Goal: Transaction & Acquisition: Purchase product/service

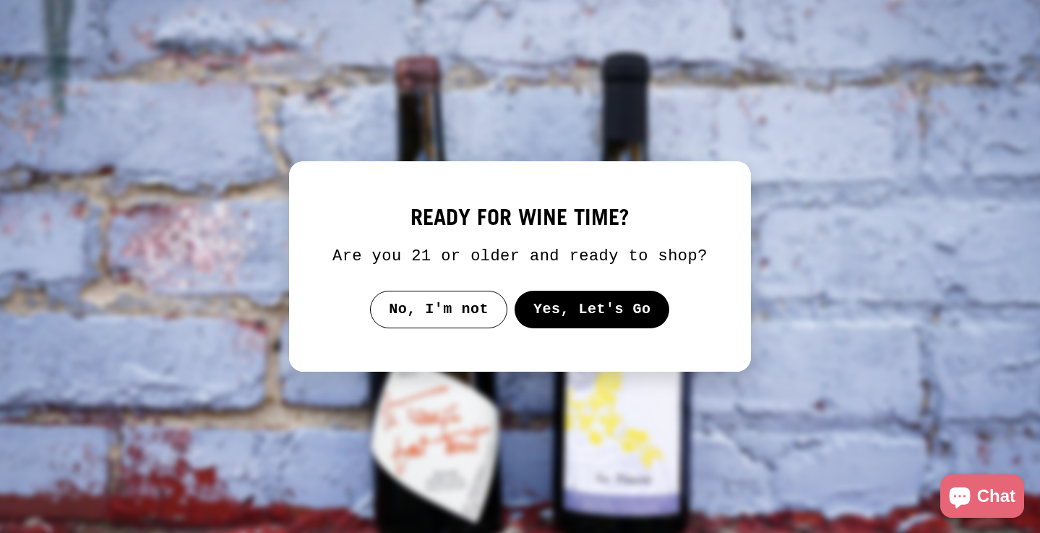
click at [567, 328] on button "Yes, Let's Go" at bounding box center [592, 310] width 155 height 38
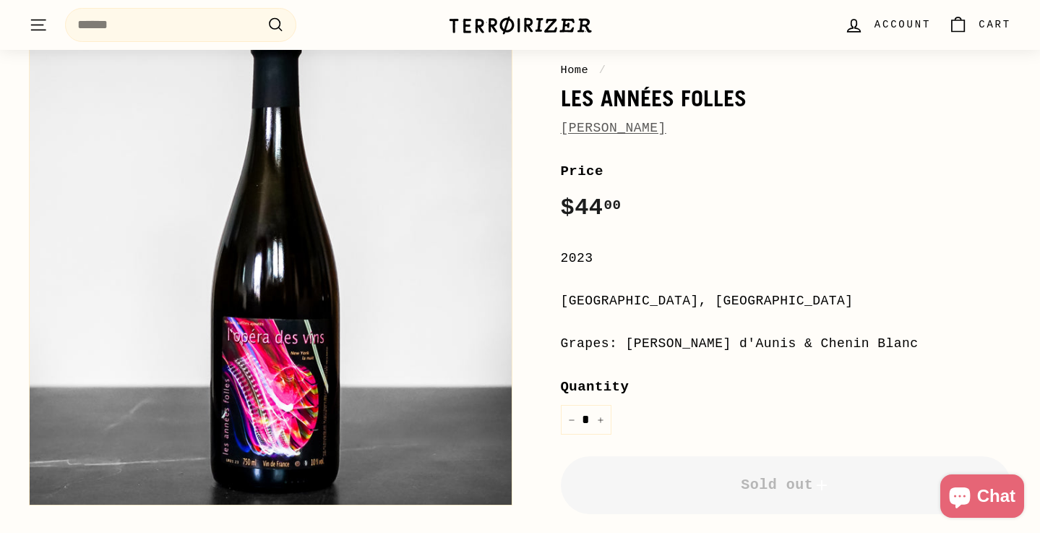
scroll to position [168, 0]
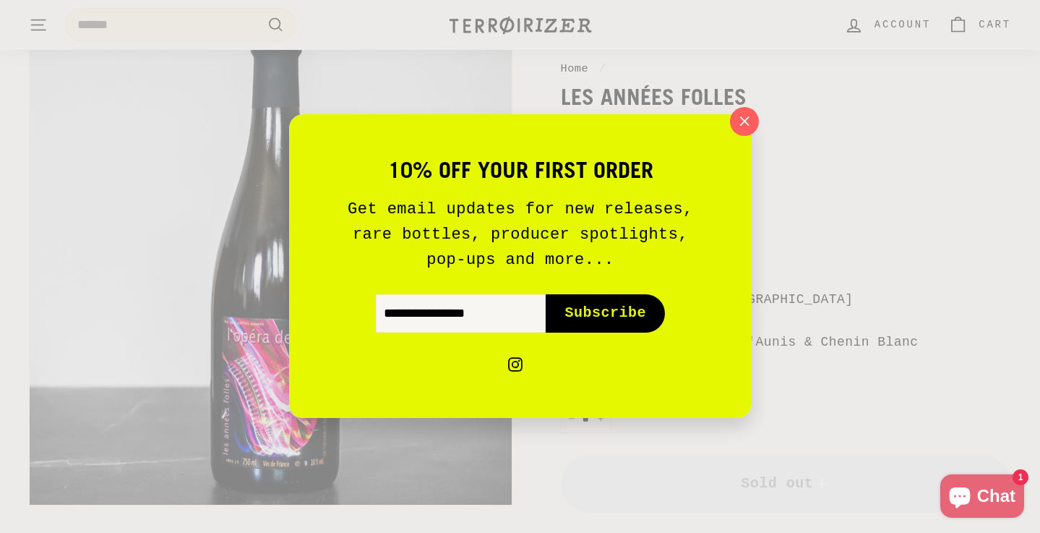
click at [729, 125] on div "10% off your first order Get email updates for new releases, rare bottles, prod…" at bounding box center [520, 266] width 463 height 304
click at [745, 123] on icon "button" at bounding box center [744, 120] width 9 height 9
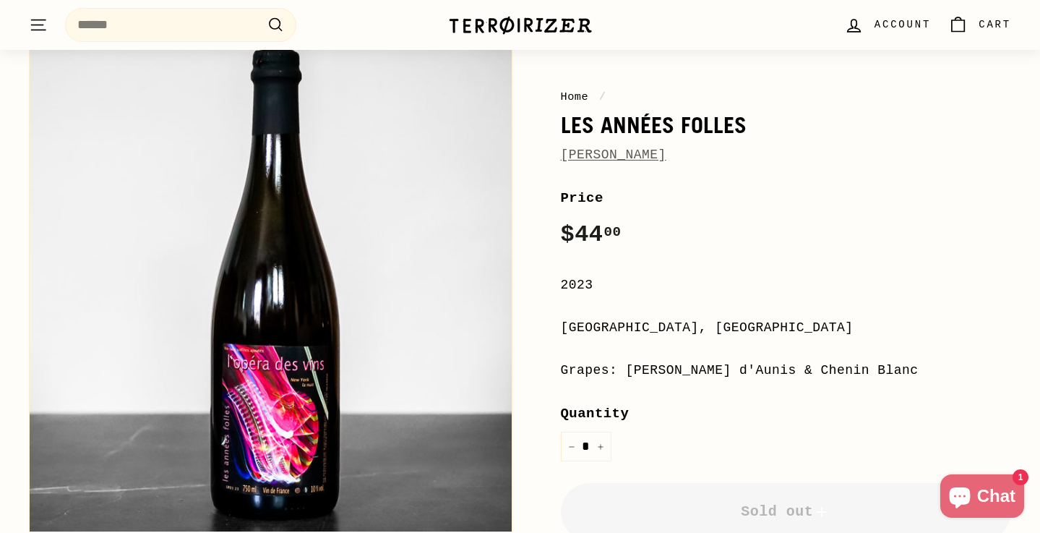
scroll to position [88, 0]
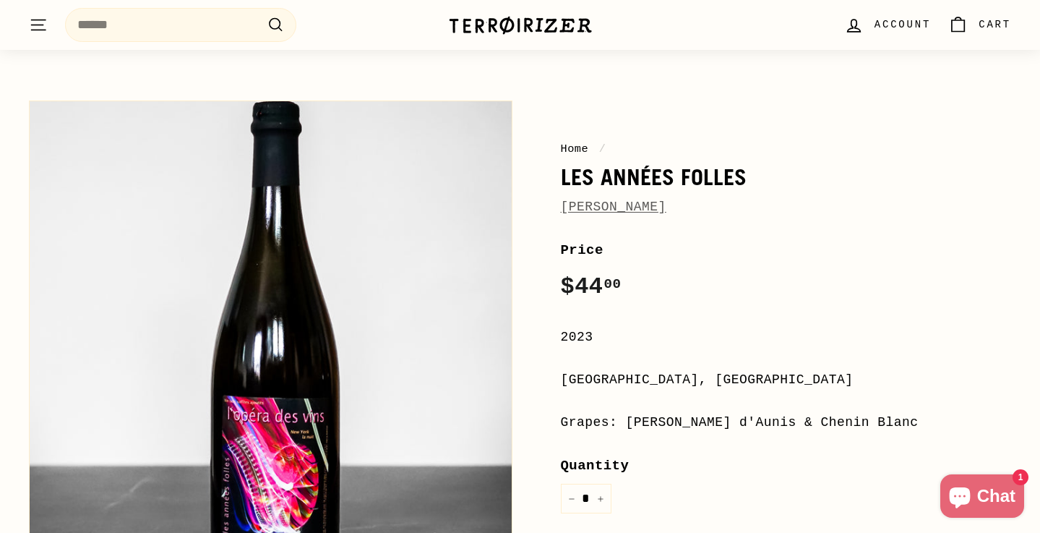
click at [639, 206] on link "[PERSON_NAME]" at bounding box center [614, 207] width 106 height 14
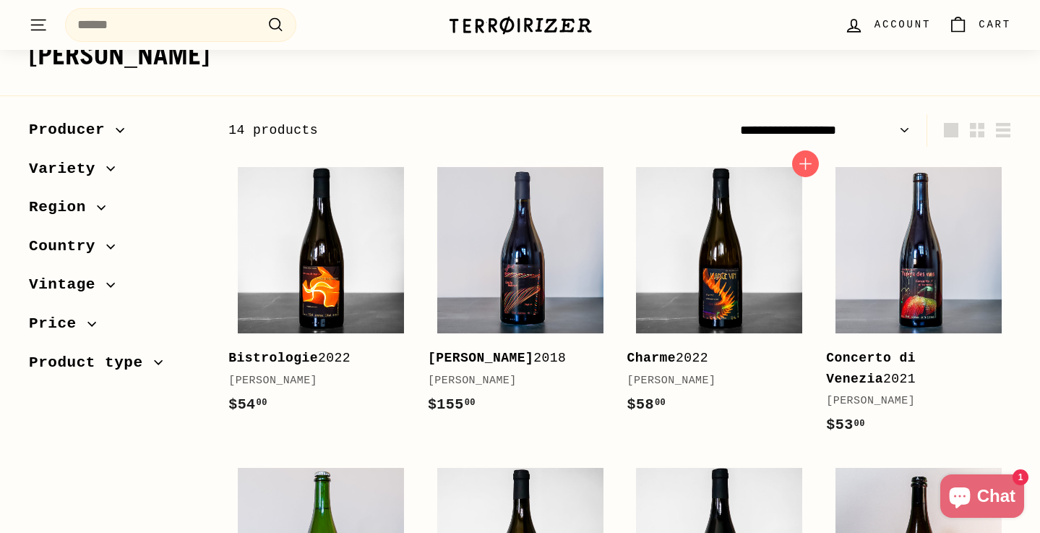
scroll to position [160, 0]
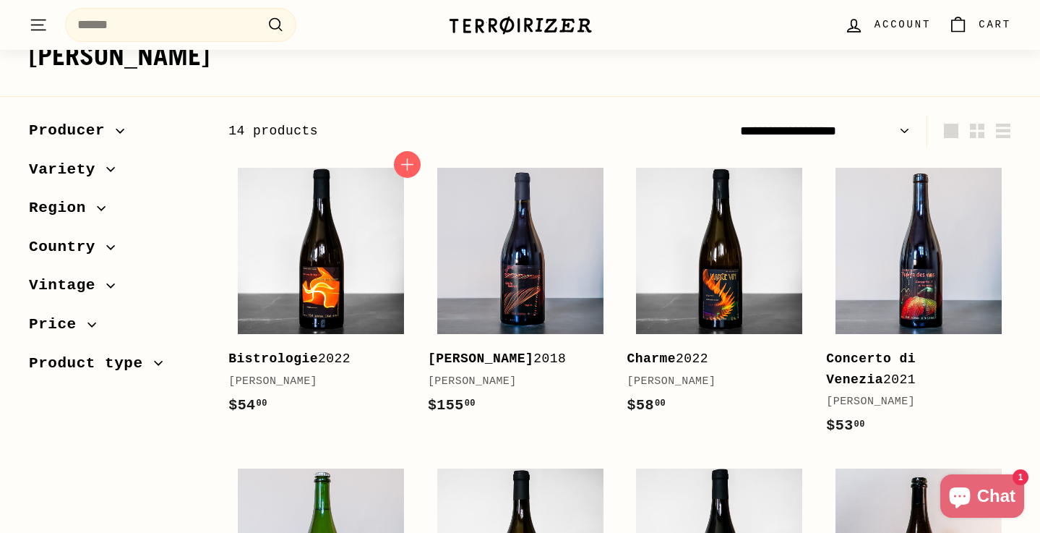
click at [280, 356] on b "Bistrologie" at bounding box center [273, 358] width 90 height 14
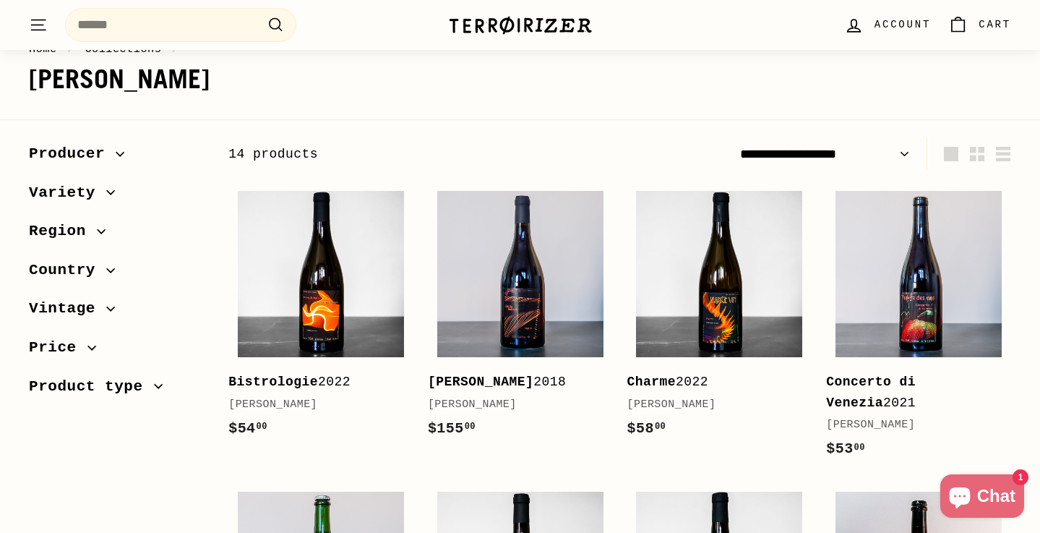
scroll to position [149, 0]
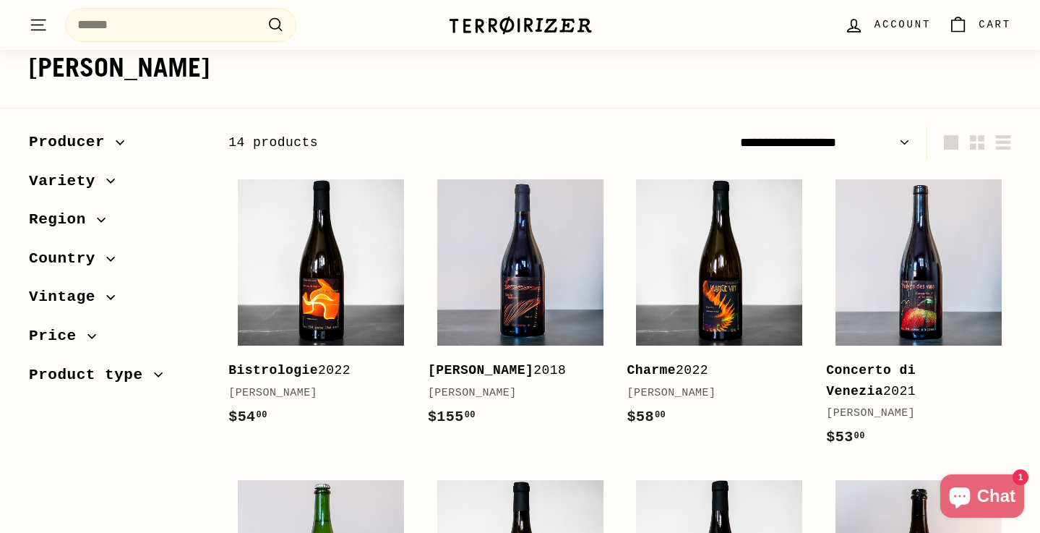
click at [118, 141] on icon "button" at bounding box center [120, 142] width 8 height 4
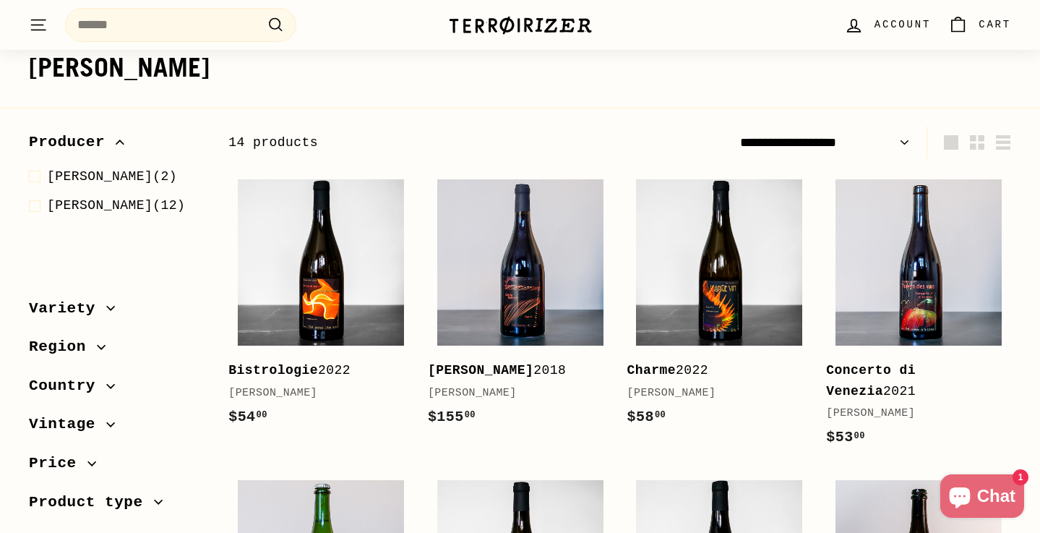
click at [119, 141] on icon "button" at bounding box center [120, 142] width 8 height 4
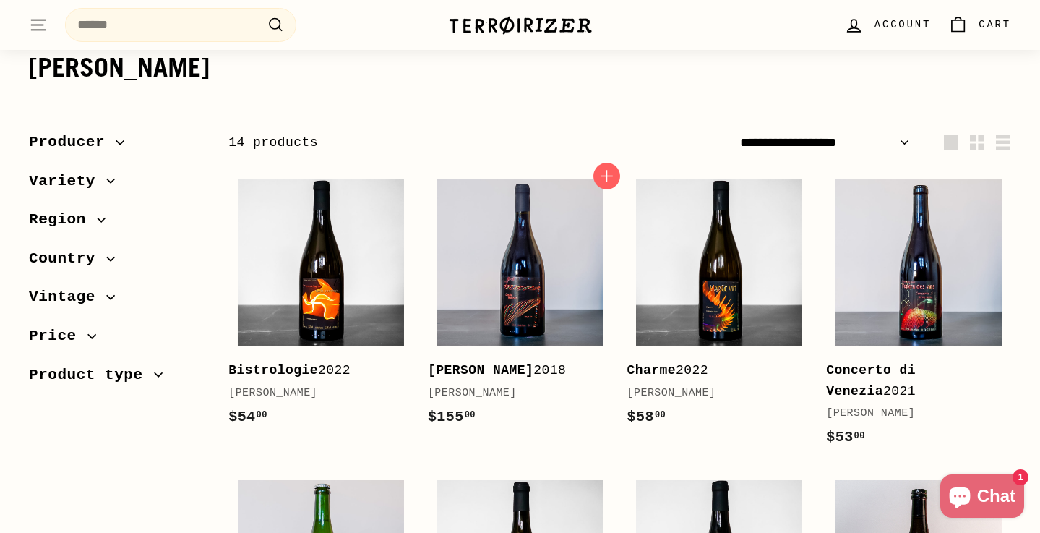
click at [489, 363] on div "Camille 2018" at bounding box center [513, 370] width 171 height 21
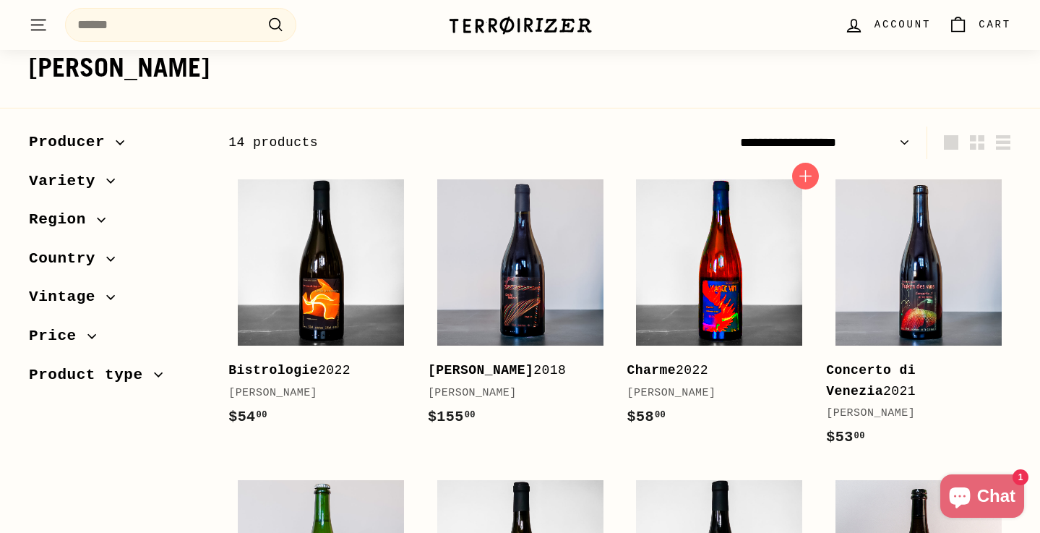
click at [714, 291] on img at bounding box center [719, 262] width 166 height 166
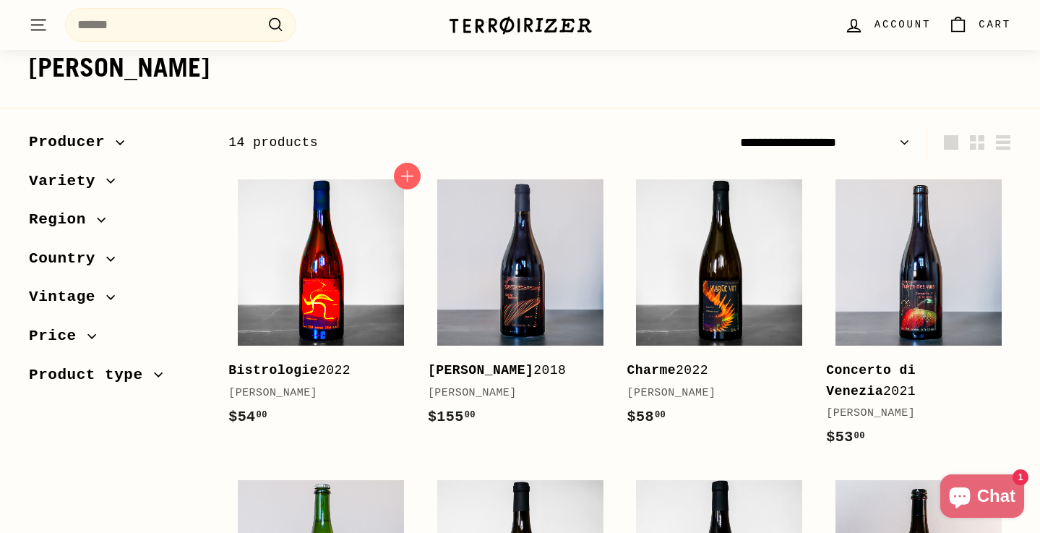
click at [266, 243] on img at bounding box center [321, 262] width 166 height 166
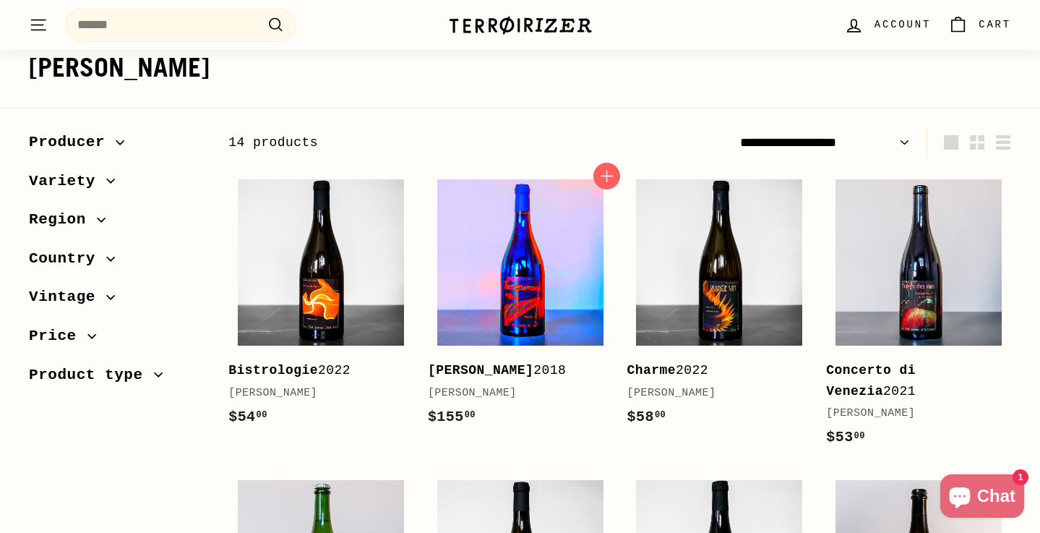
click at [528, 289] on img at bounding box center [520, 262] width 166 height 166
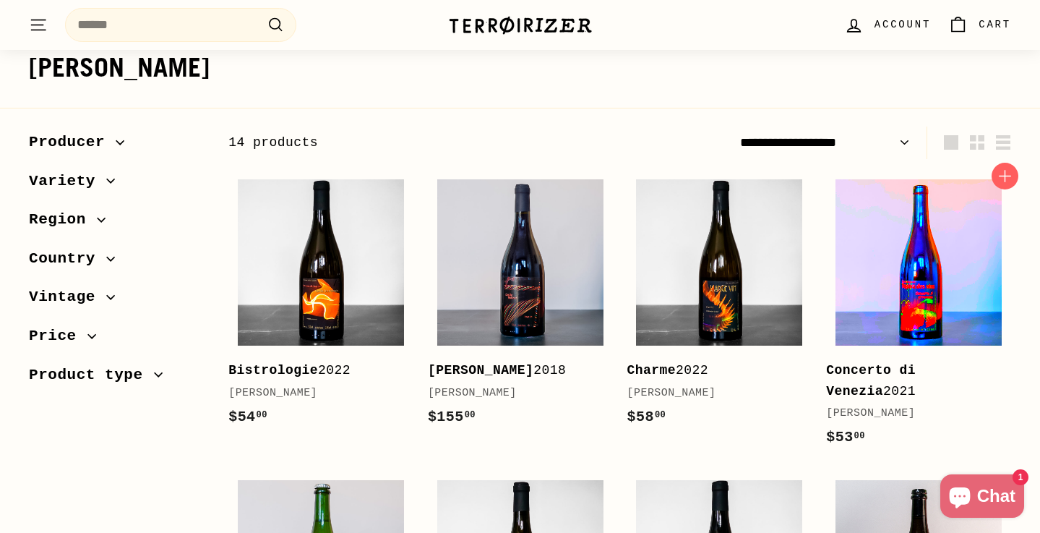
click at [904, 293] on img at bounding box center [919, 262] width 166 height 166
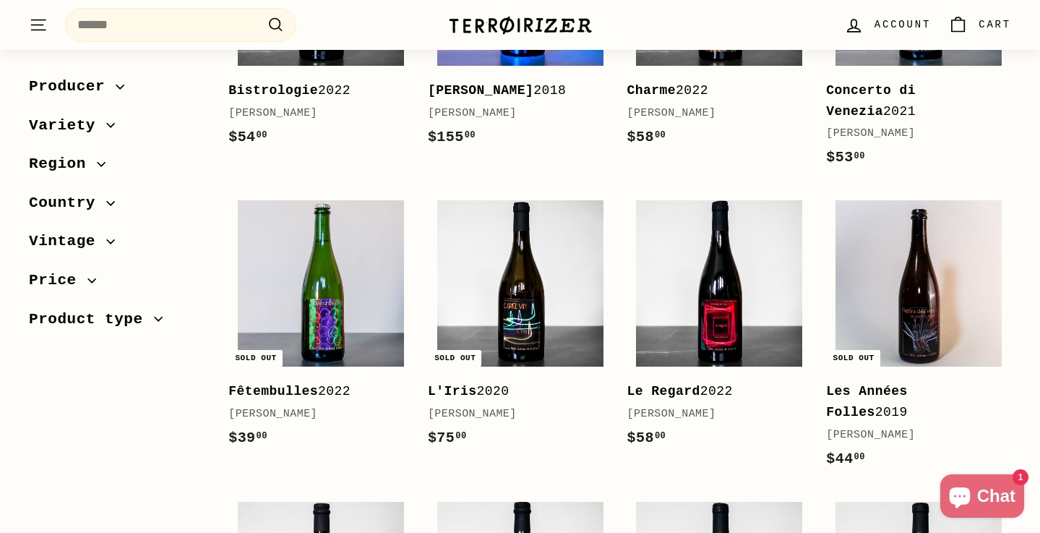
scroll to position [477, 0]
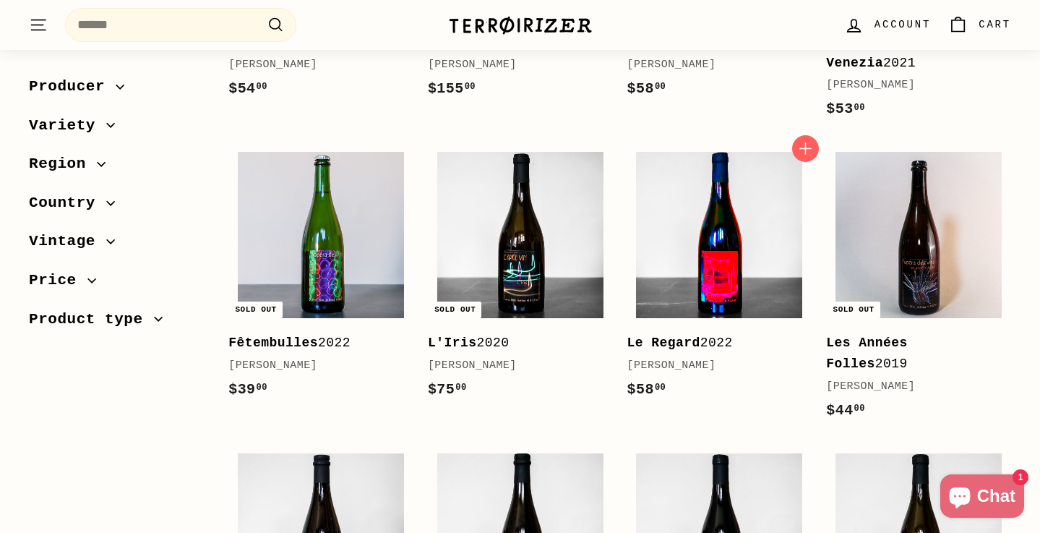
click at [685, 254] on img at bounding box center [719, 235] width 166 height 166
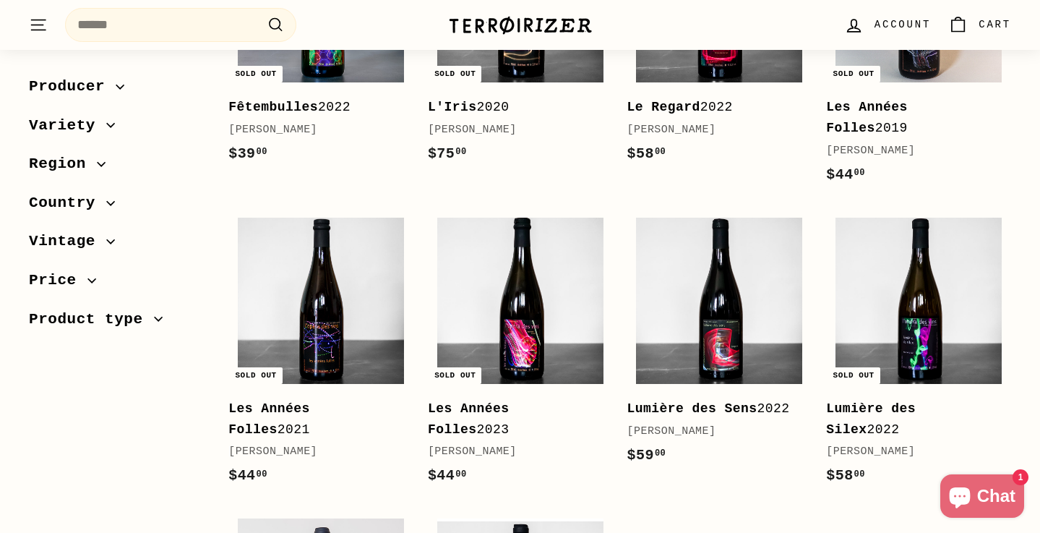
scroll to position [724, 0]
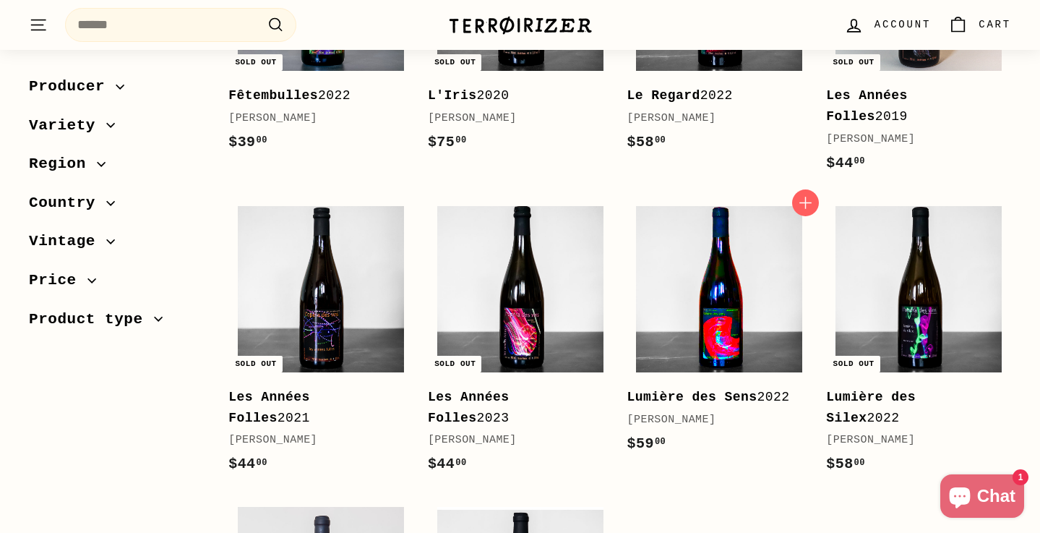
click at [732, 320] on img at bounding box center [719, 289] width 166 height 166
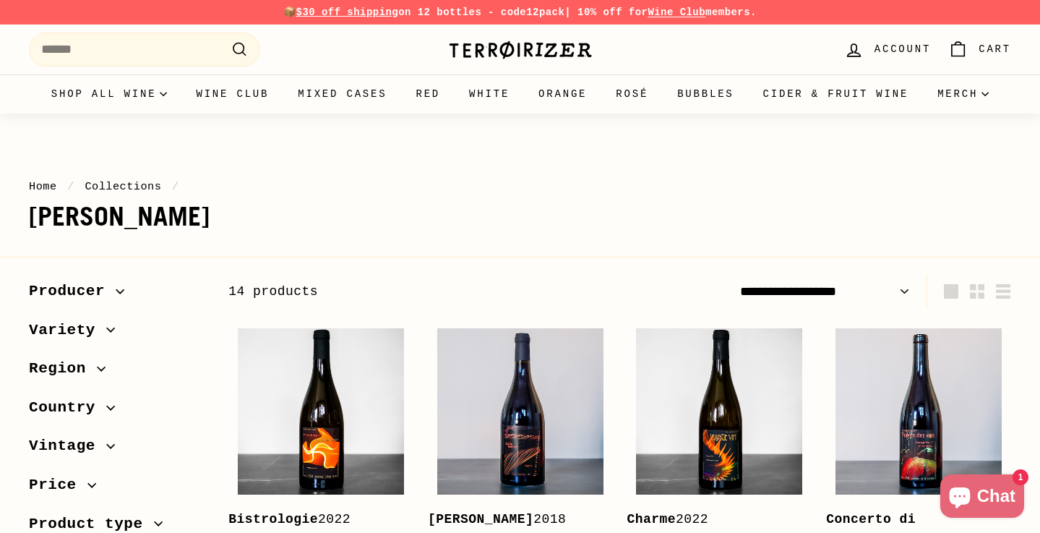
scroll to position [0, 0]
click at [124, 184] on link "Collections" at bounding box center [123, 186] width 77 height 13
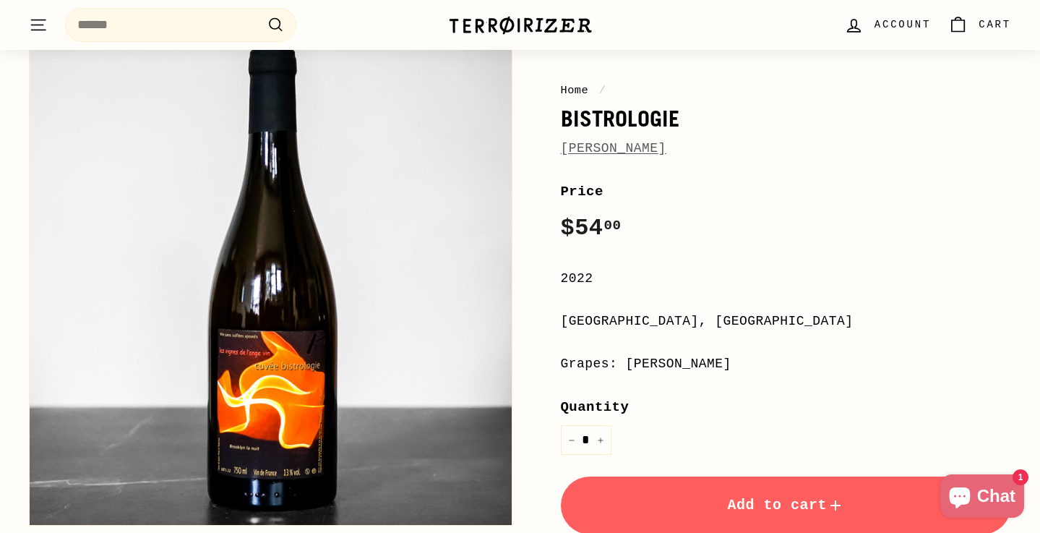
scroll to position [148, 0]
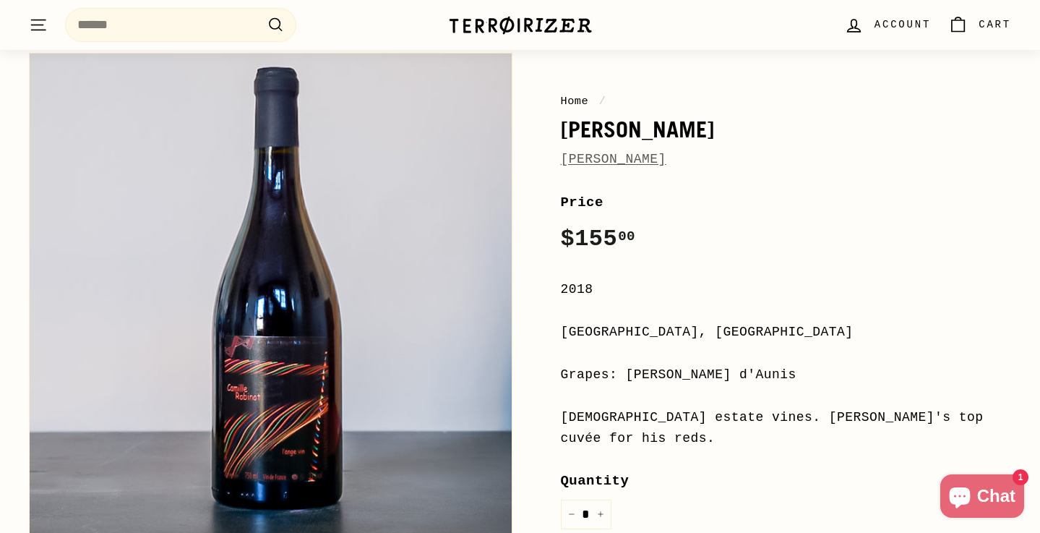
scroll to position [141, 0]
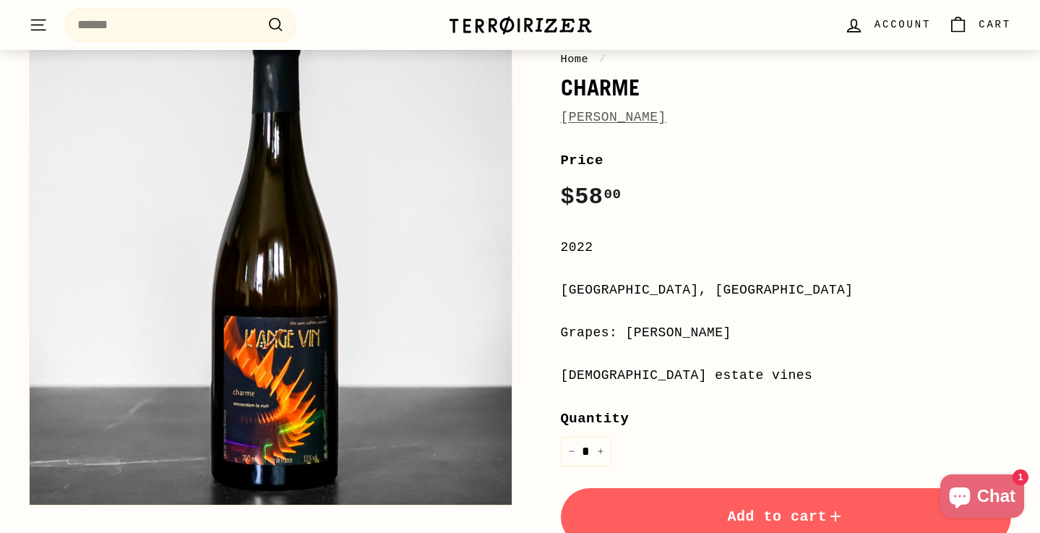
scroll to position [184, 0]
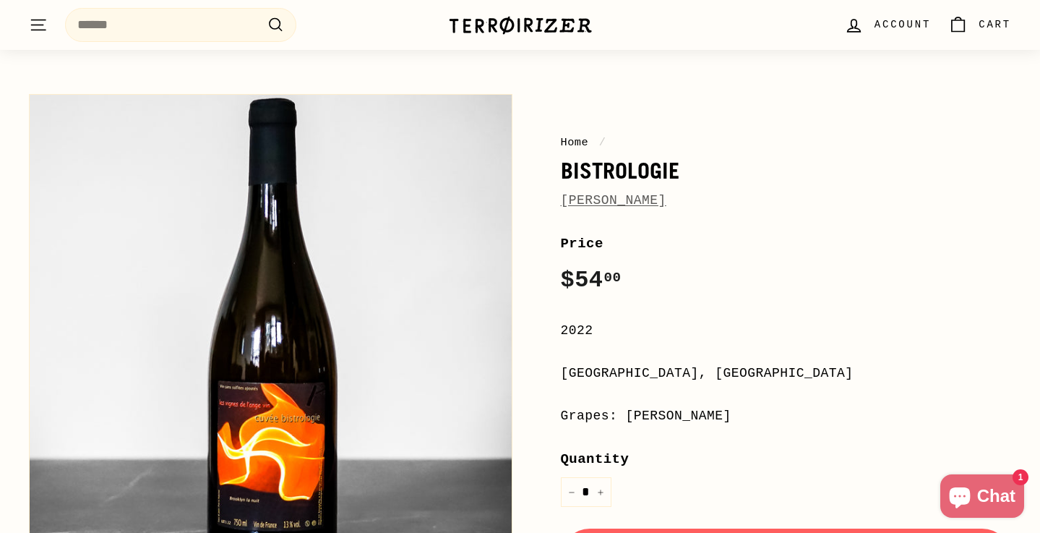
scroll to position [56, 0]
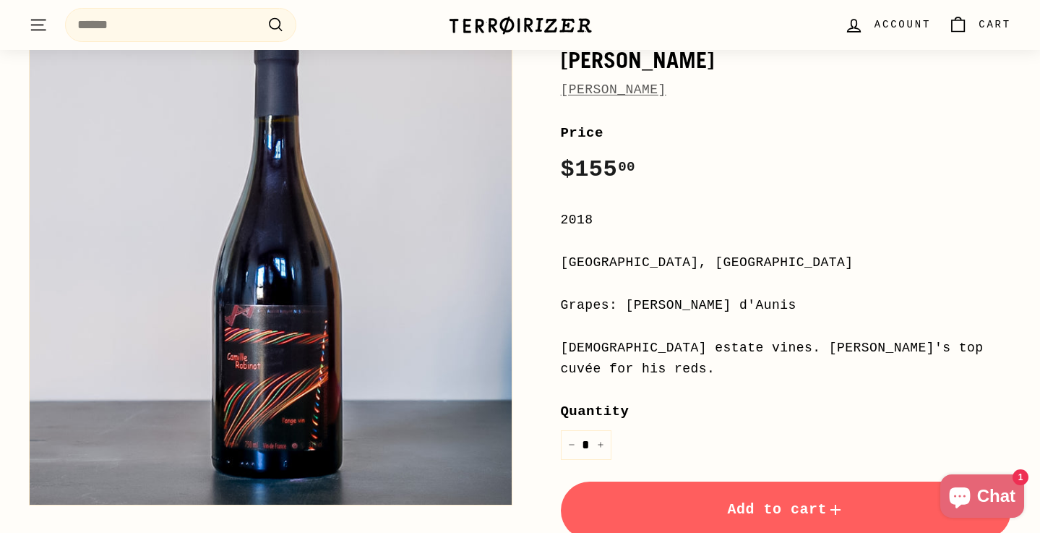
scroll to position [207, 0]
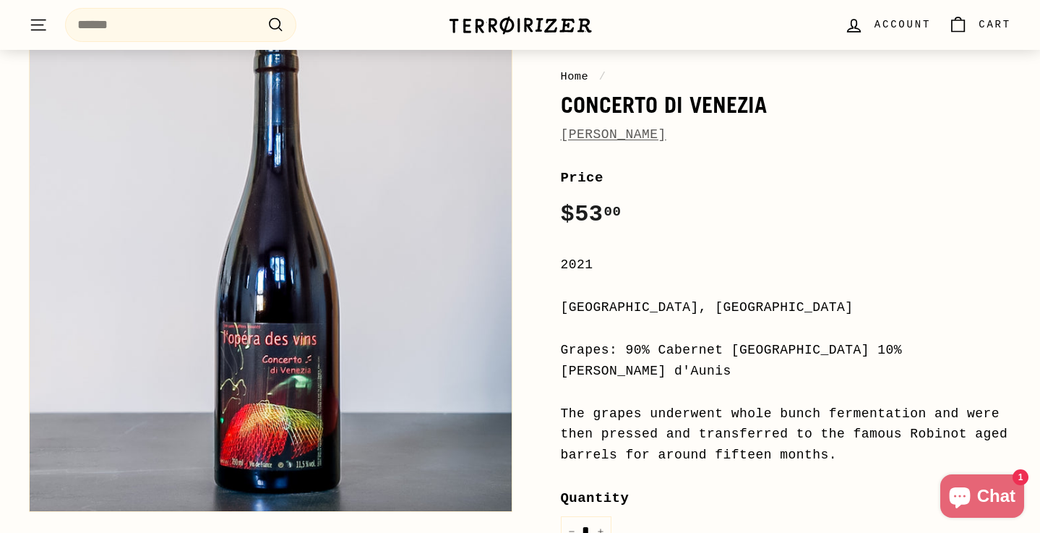
scroll to position [181, 0]
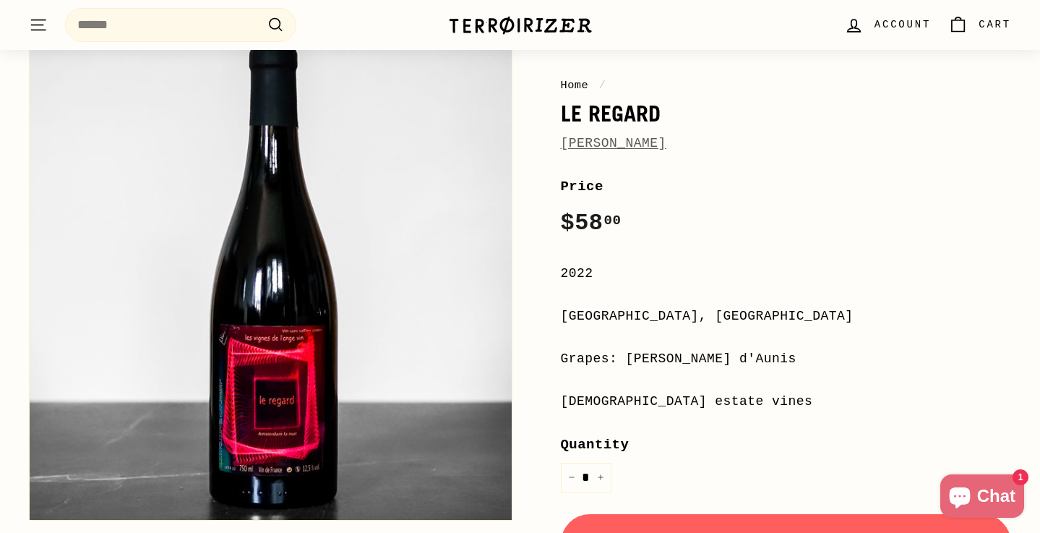
scroll to position [143, 0]
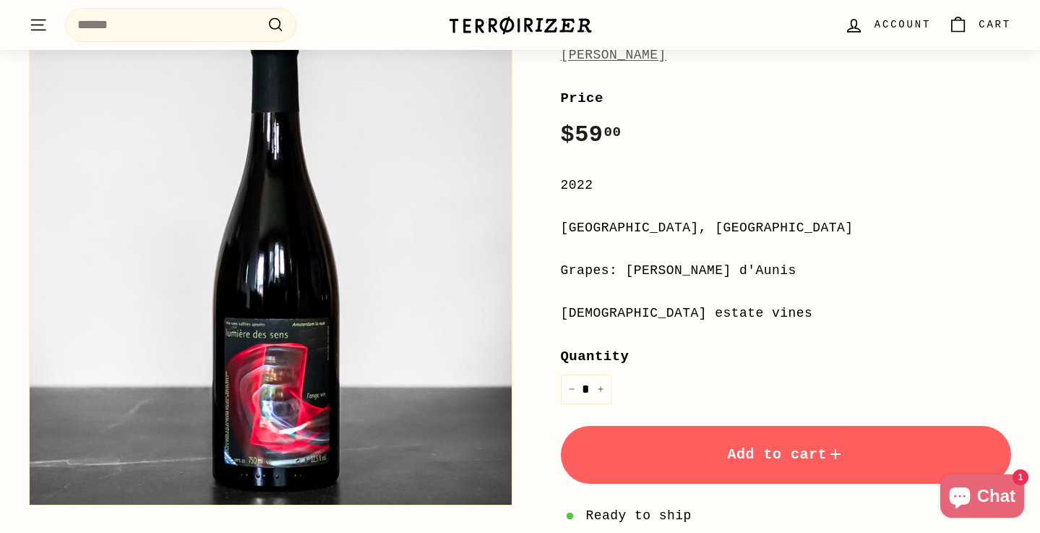
scroll to position [244, 0]
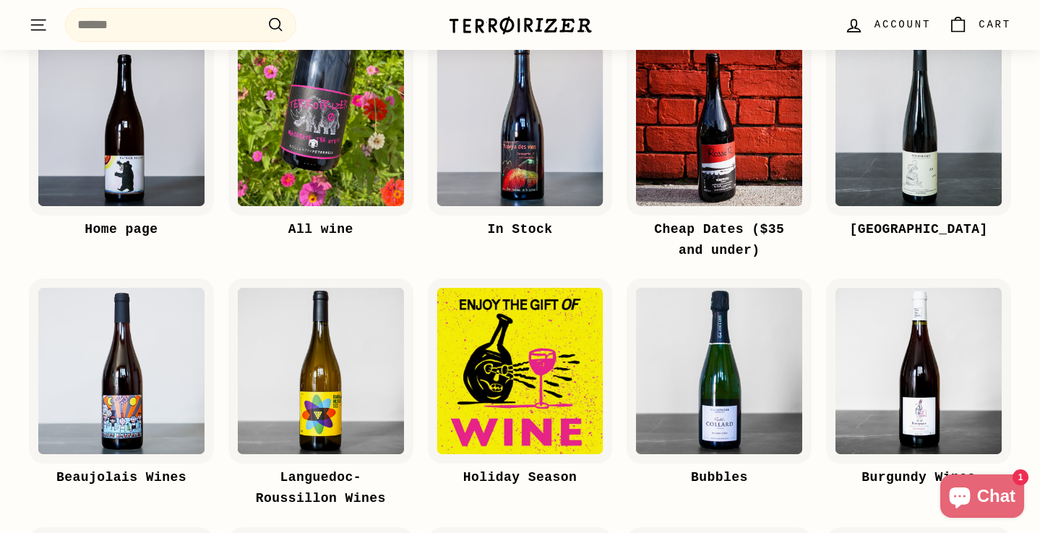
scroll to position [147, 0]
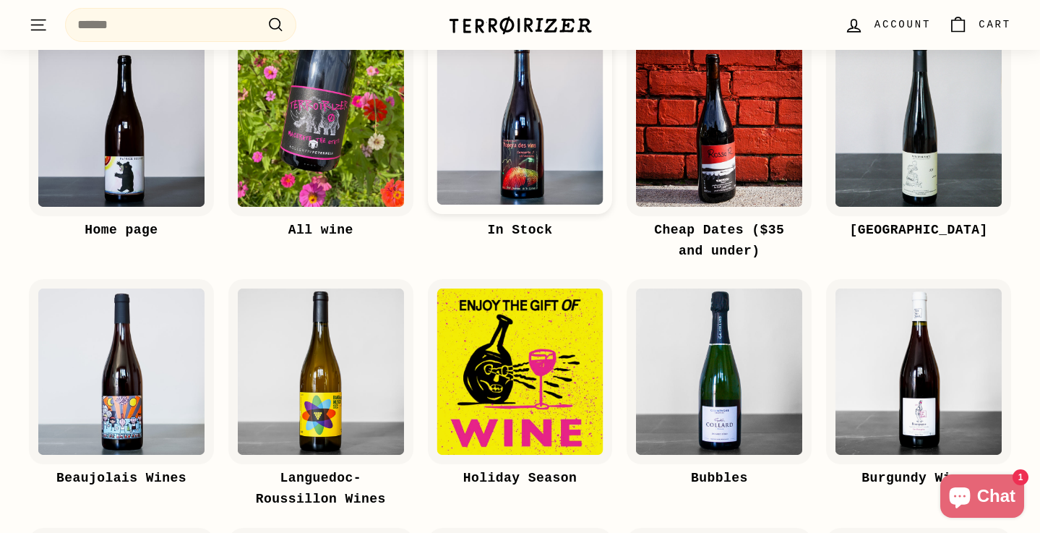
click at [529, 182] on img at bounding box center [520, 121] width 185 height 185
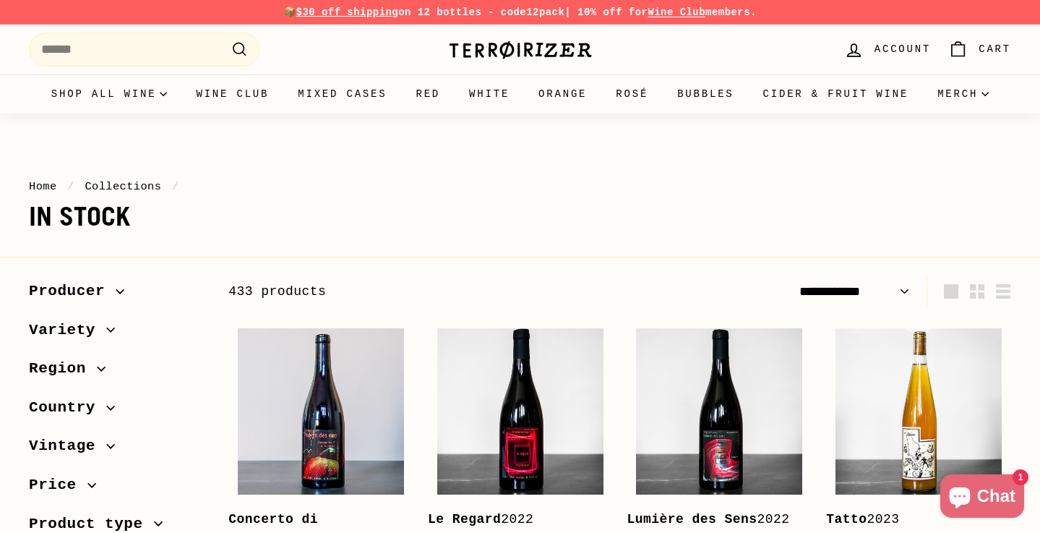
select select "**********"
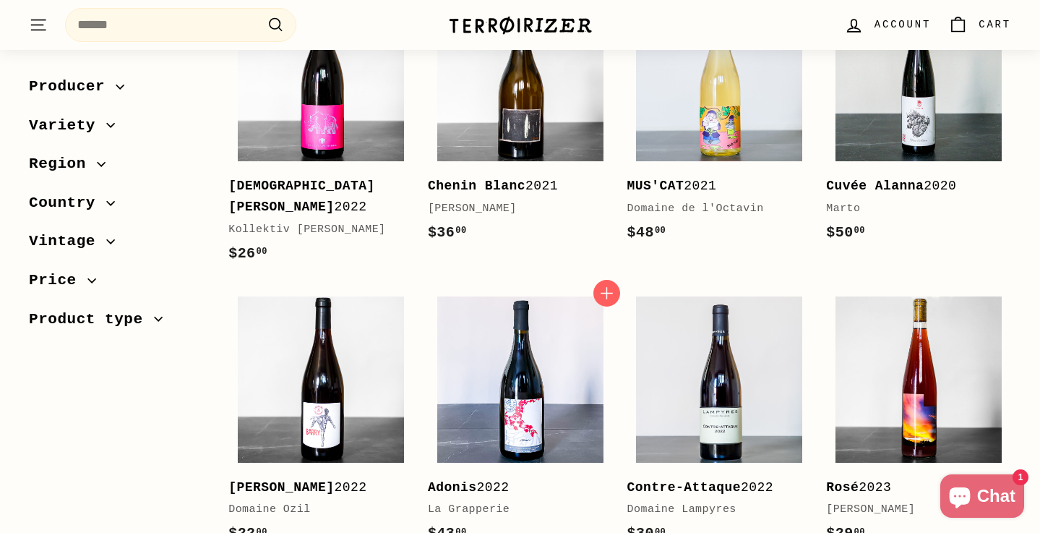
scroll to position [1461, 0]
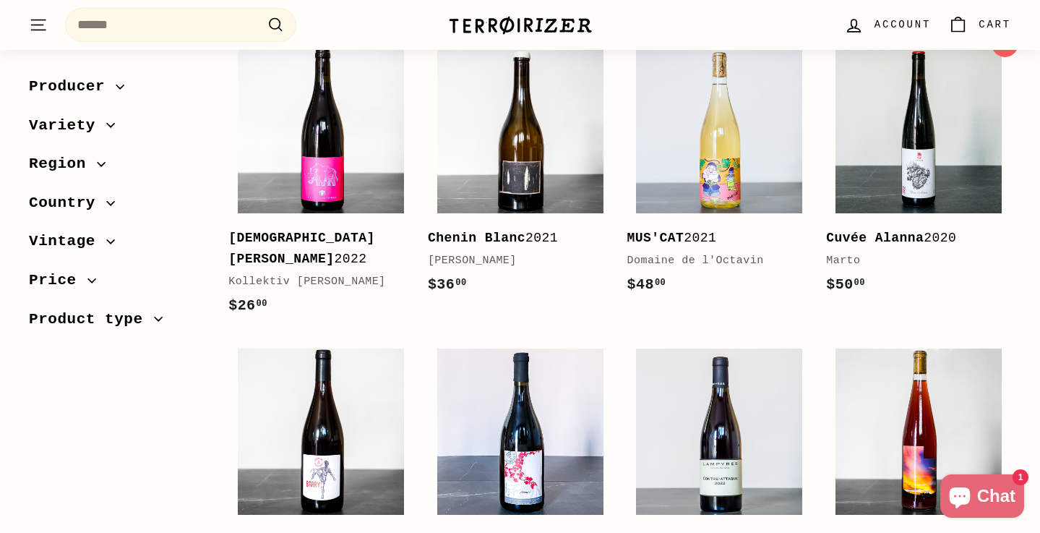
click at [863, 245] on b "Cuvée Alanna" at bounding box center [875, 238] width 98 height 14
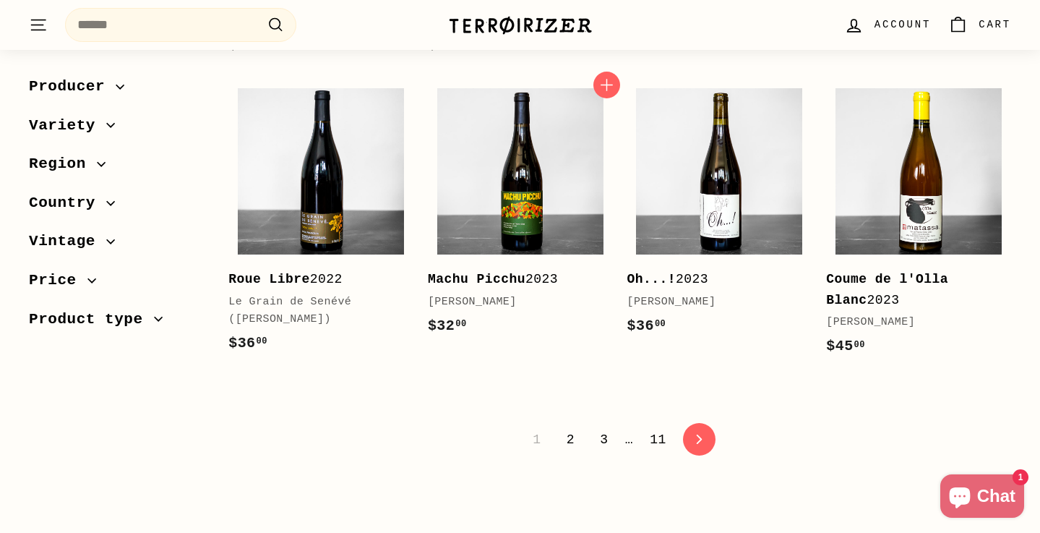
scroll to position [2936, 0]
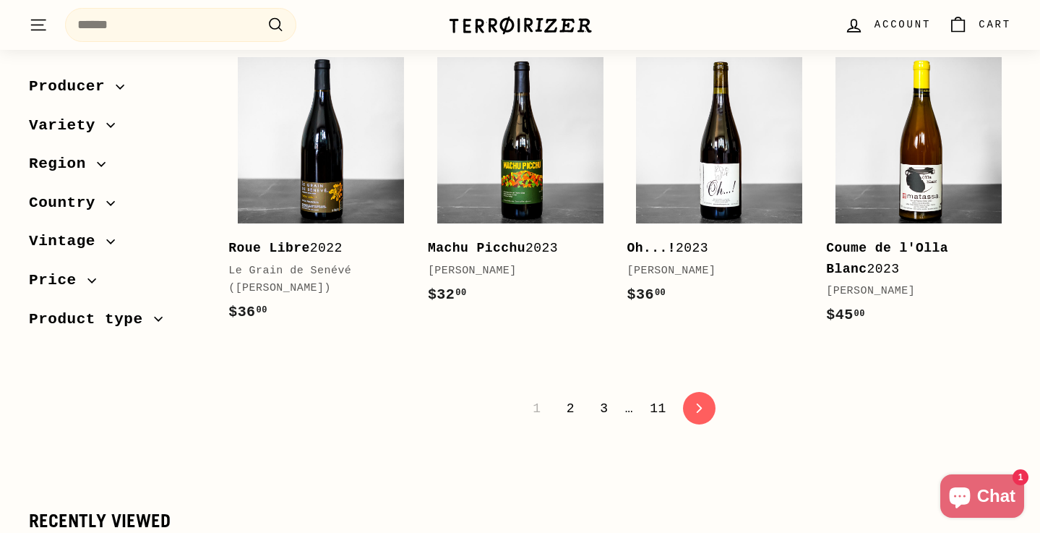
click at [575, 421] on link "2" at bounding box center [570, 408] width 25 height 25
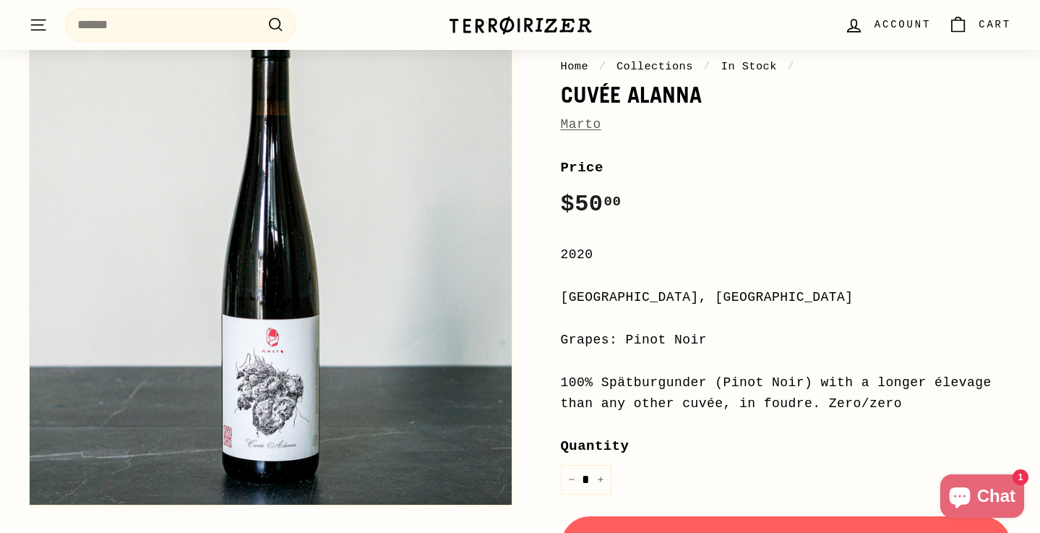
scroll to position [163, 0]
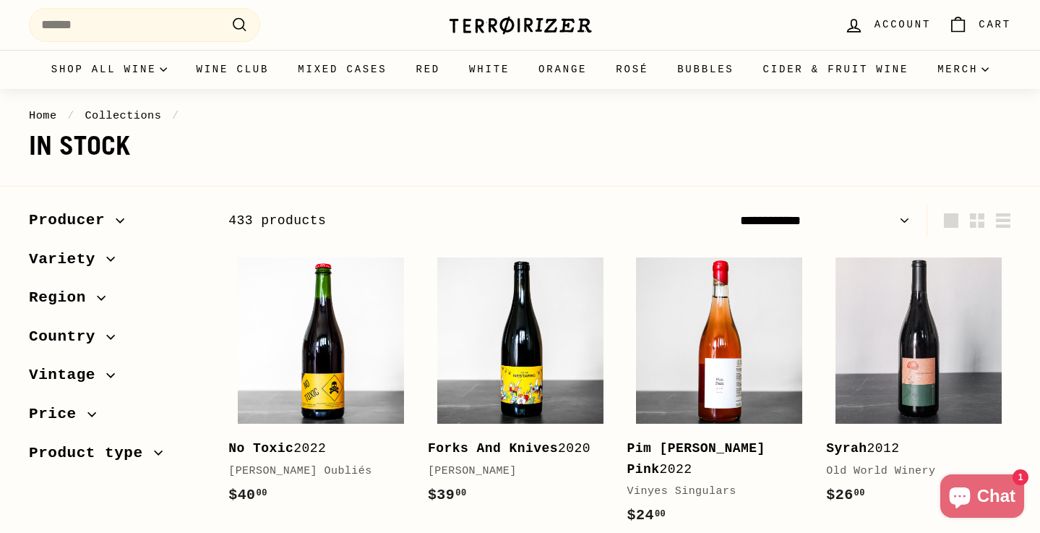
scroll to position [121, 0]
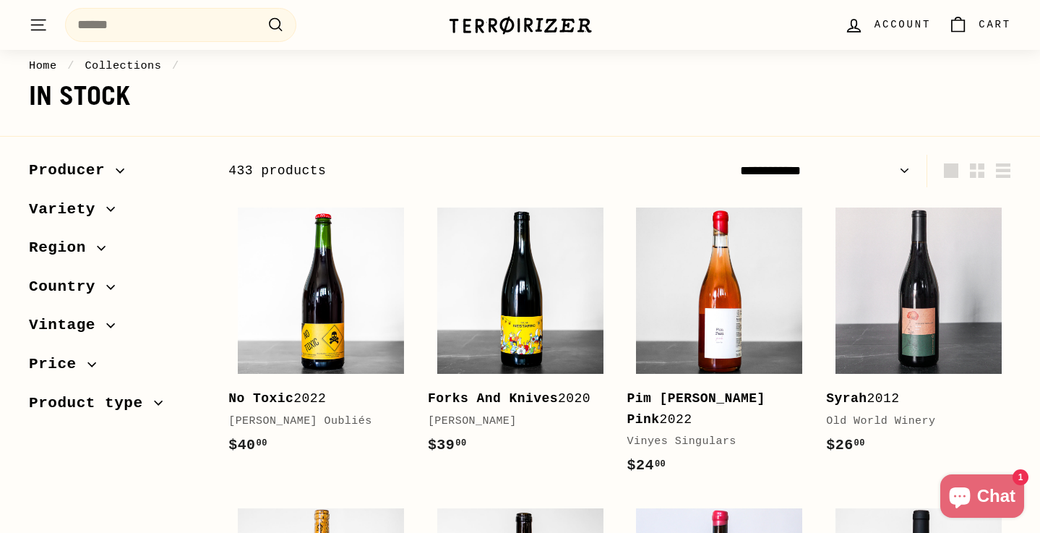
select select "**********"
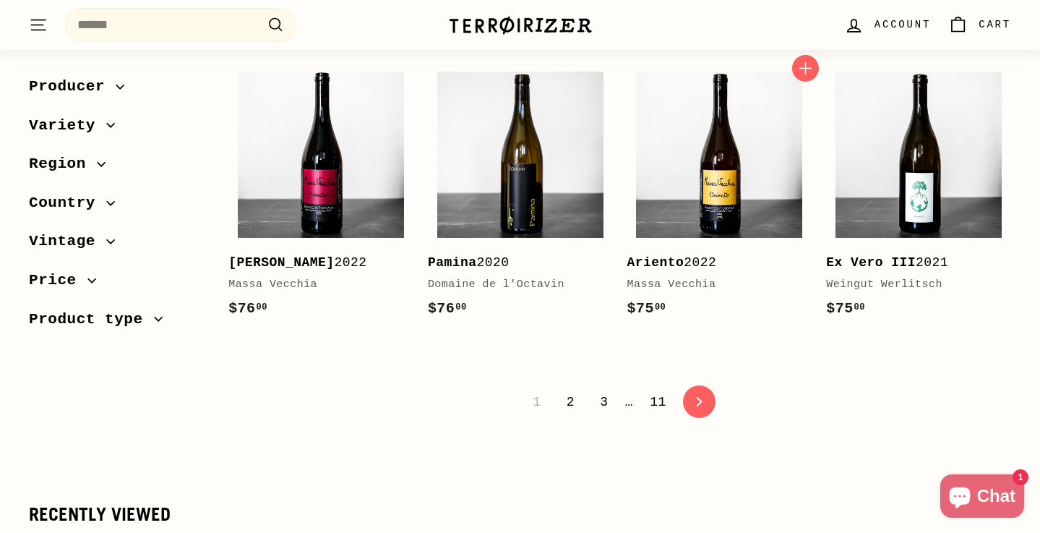
scroll to position [3045, 0]
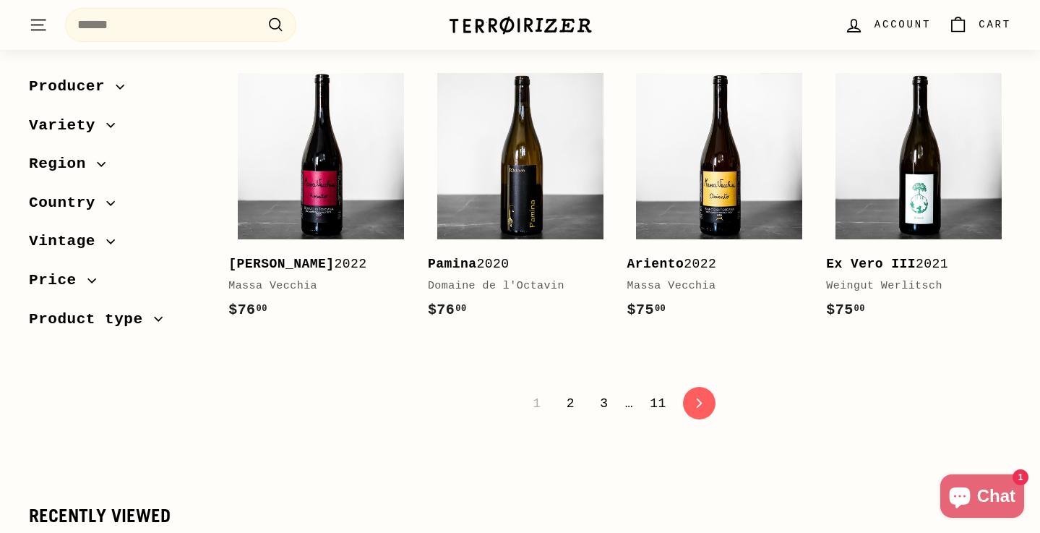
click at [577, 391] on link "2" at bounding box center [570, 403] width 25 height 25
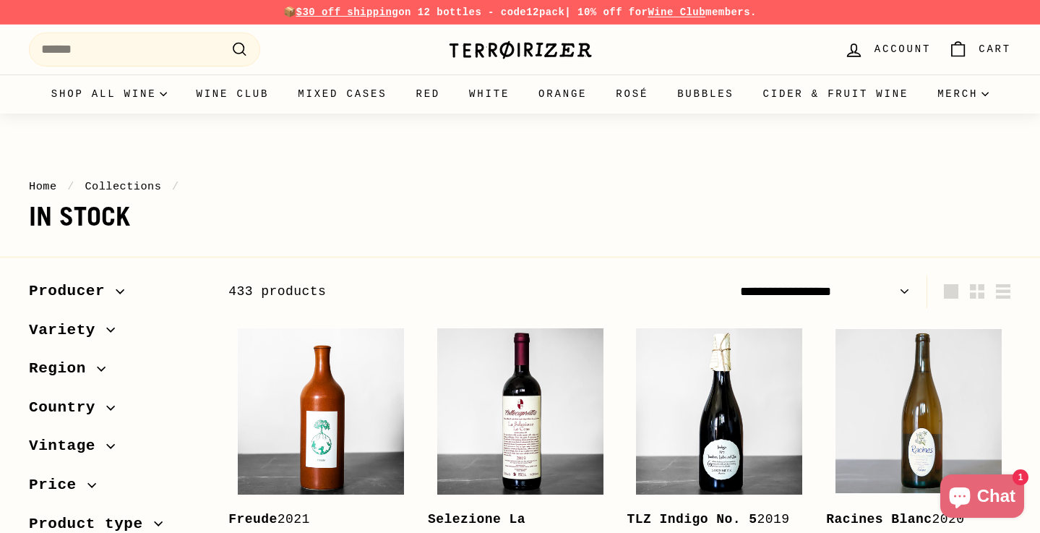
click at [481, 43] on img at bounding box center [520, 50] width 145 height 20
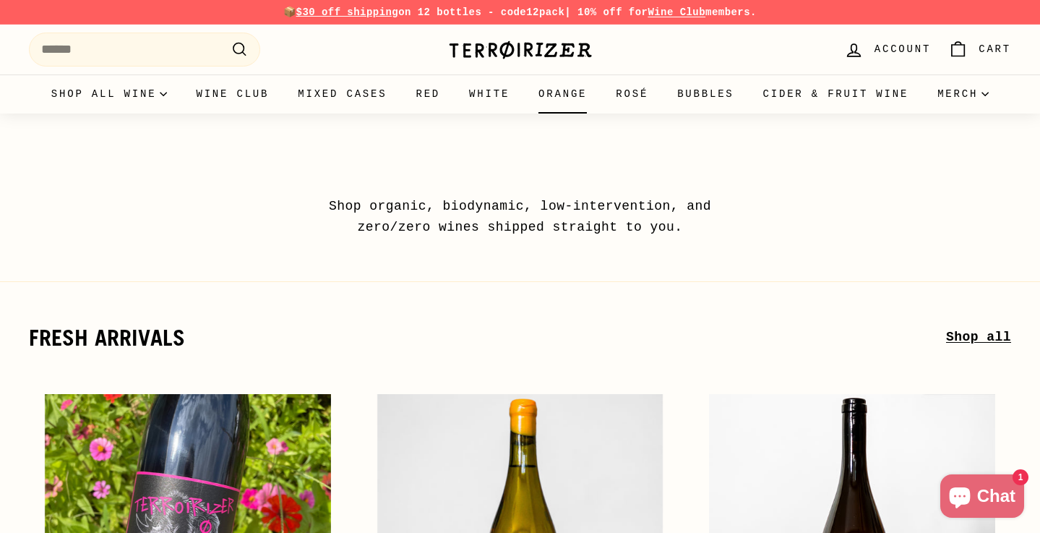
click at [597, 90] on link "Orange" at bounding box center [562, 93] width 77 height 39
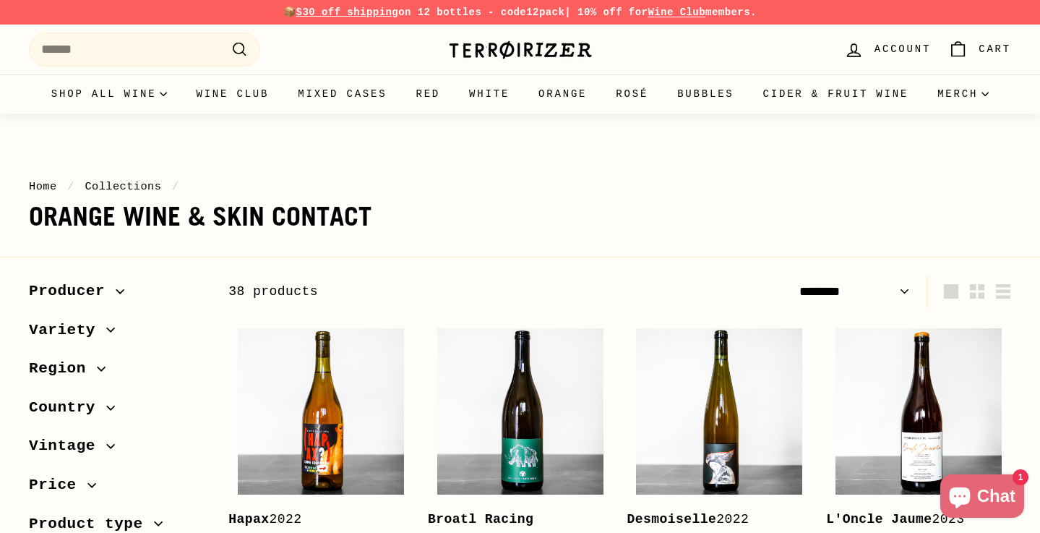
select select "******"
click at [502, 51] on img at bounding box center [520, 50] width 145 height 20
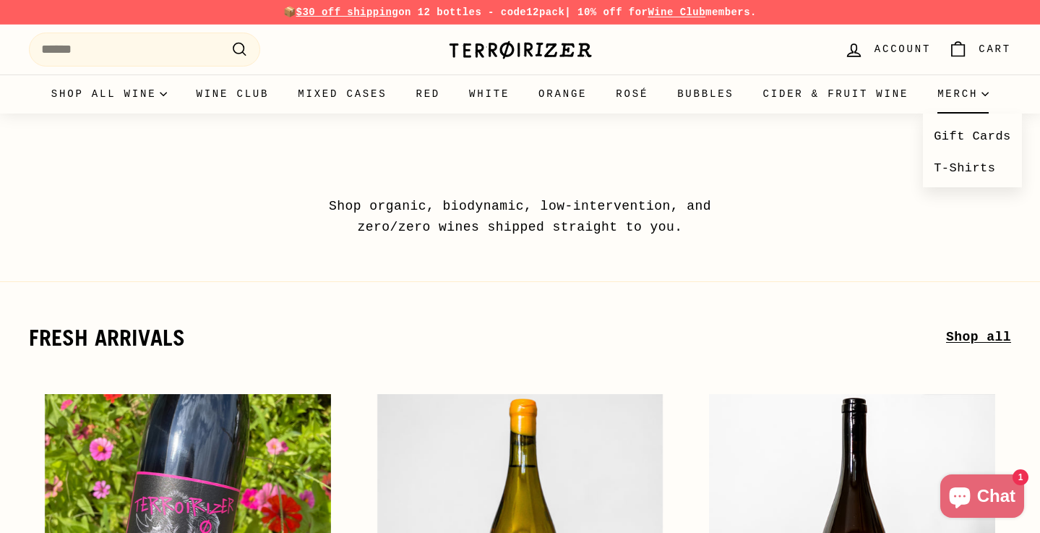
click at [923, 113] on summary "Merch" at bounding box center [963, 93] width 80 height 39
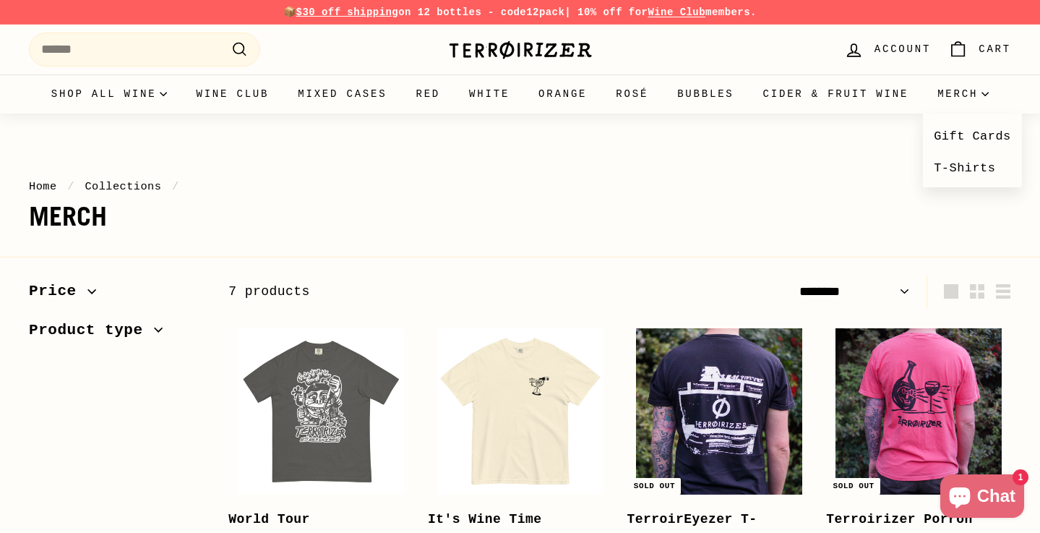
select select "******"
click at [506, 46] on img at bounding box center [520, 50] width 145 height 20
